Goal: Transaction & Acquisition: Download file/media

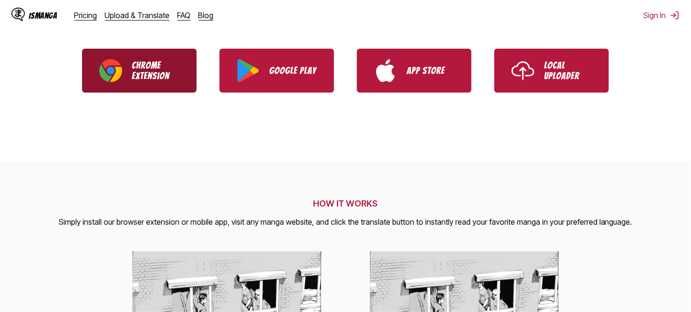
click at [152, 75] on p "Chrome Extension" at bounding box center [156, 70] width 48 height 21
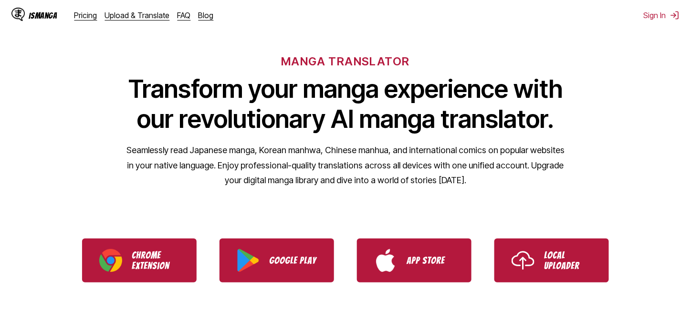
scroll to position [48, 0]
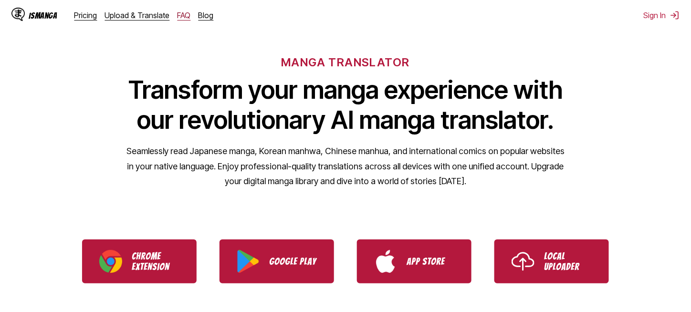
click at [182, 13] on link "FAQ" at bounding box center [183, 15] width 13 height 10
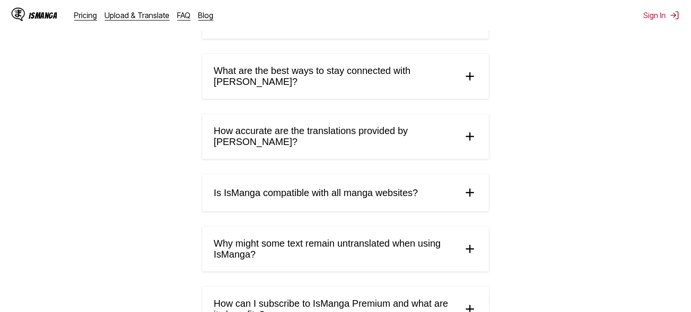
scroll to position [382, 0]
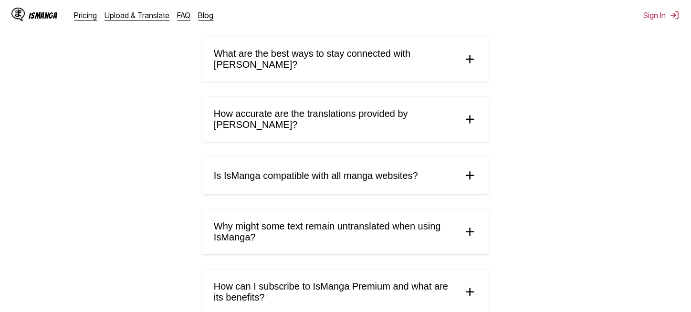
click at [414, 65] on summary "What are the best ways to stay connected with [PERSON_NAME]?" at bounding box center [345, 59] width 286 height 45
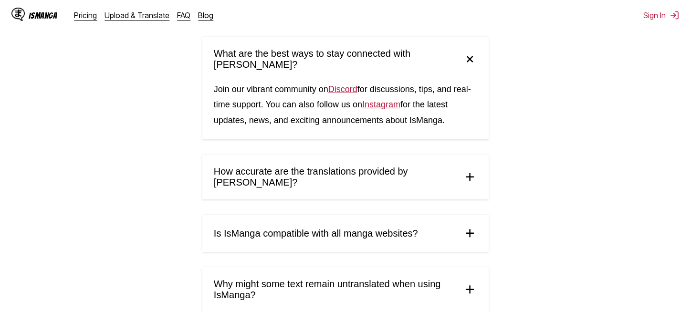
click at [416, 67] on summary "What are the best ways to stay connected with [PERSON_NAME]?" at bounding box center [345, 59] width 286 height 45
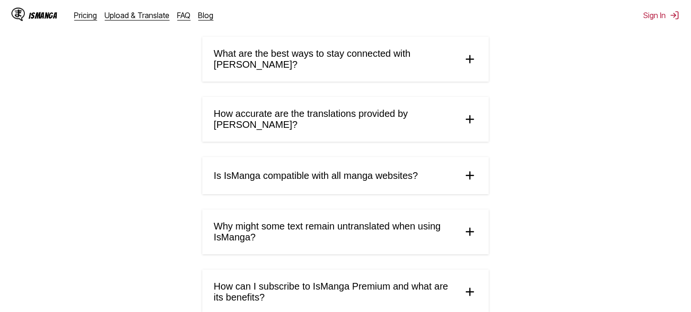
click at [414, 108] on span "How accurate are the translations provided by [PERSON_NAME]?" at bounding box center [334, 119] width 241 height 22
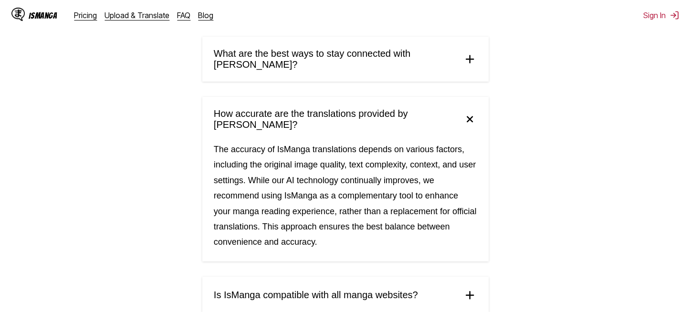
click at [414, 108] on span "How accurate are the translations provided by [PERSON_NAME]?" at bounding box center [334, 119] width 241 height 22
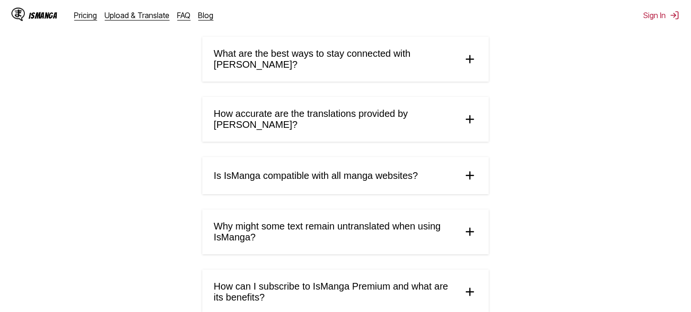
click at [412, 157] on summary "Is IsManga compatible with all manga websites?" at bounding box center [345, 175] width 286 height 37
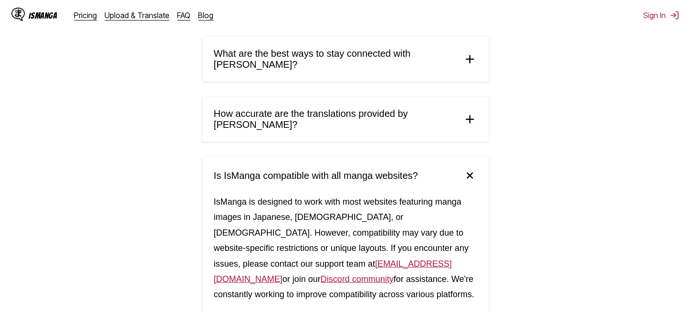
click at [412, 157] on summary "Is IsManga compatible with all manga websites?" at bounding box center [345, 175] width 286 height 37
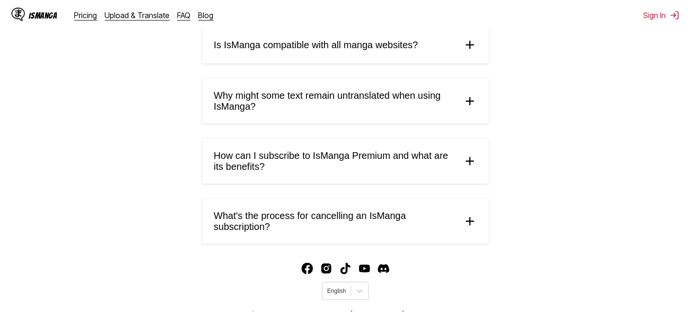
scroll to position [525, 0]
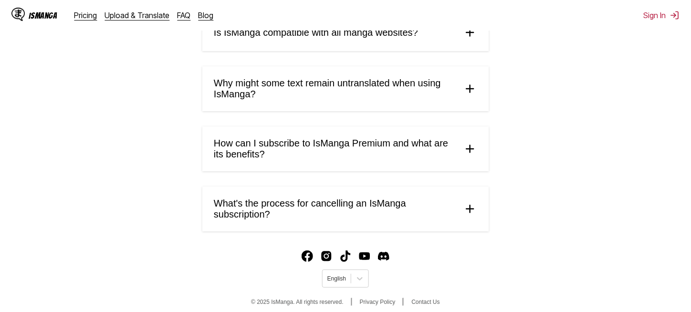
click at [393, 198] on span "What's the process for cancelling an IsManga subscription?" at bounding box center [334, 209] width 241 height 22
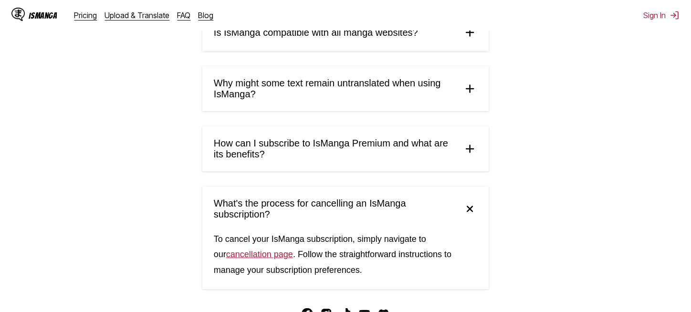
click at [393, 198] on span "What's the process for cancelling an IsManga subscription?" at bounding box center [334, 209] width 241 height 22
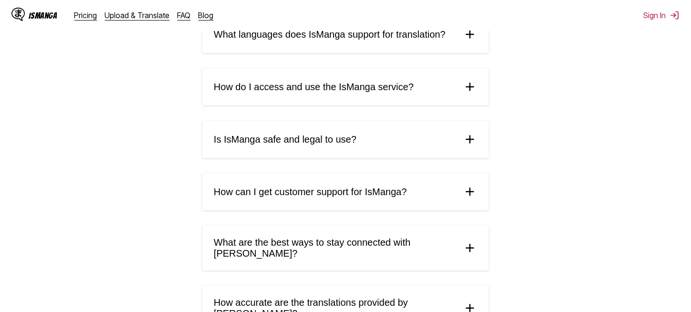
scroll to position [0, 0]
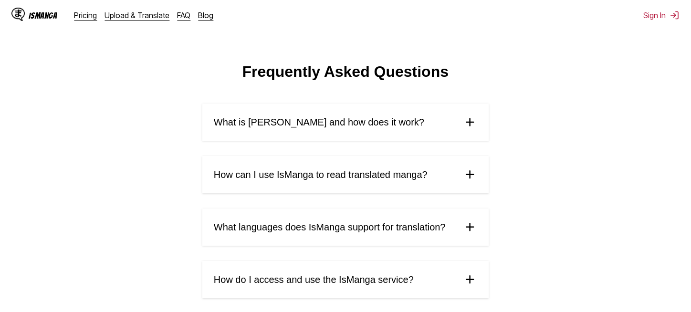
click at [41, 15] on div "IsManga" at bounding box center [43, 15] width 29 height 9
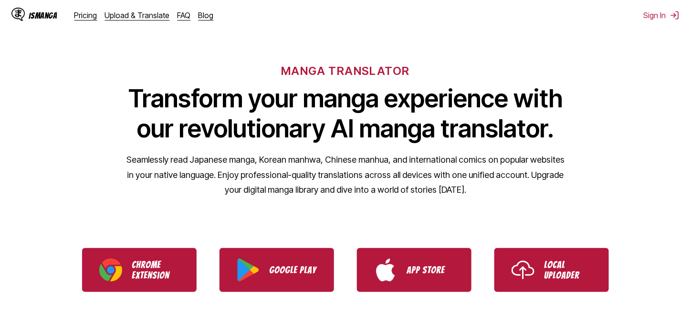
scroll to position [143, 0]
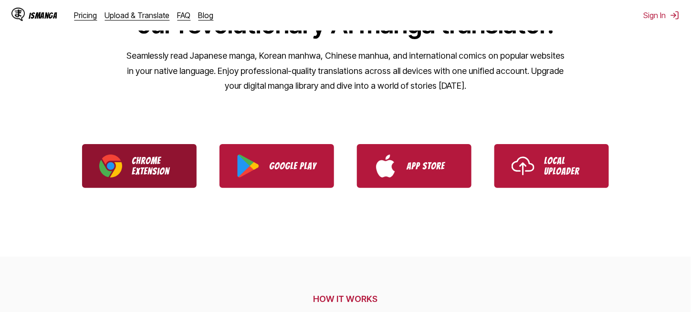
click at [179, 160] on p "Chrome Extension" at bounding box center [156, 165] width 48 height 21
